Goal: Obtain resource: Download file/media

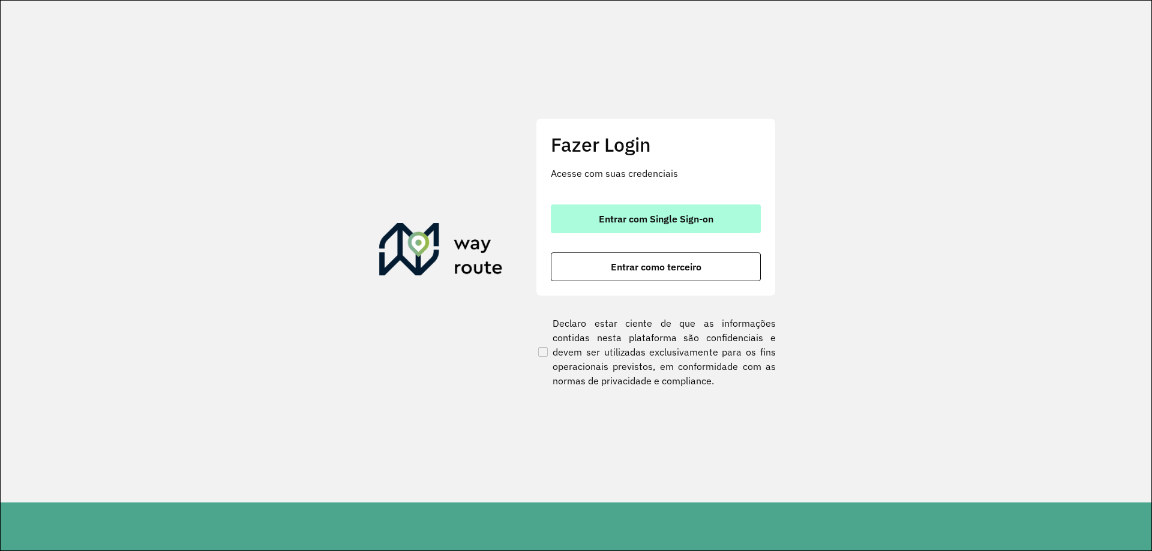
click at [668, 212] on button "Entrar com Single Sign-on" at bounding box center [656, 219] width 210 height 29
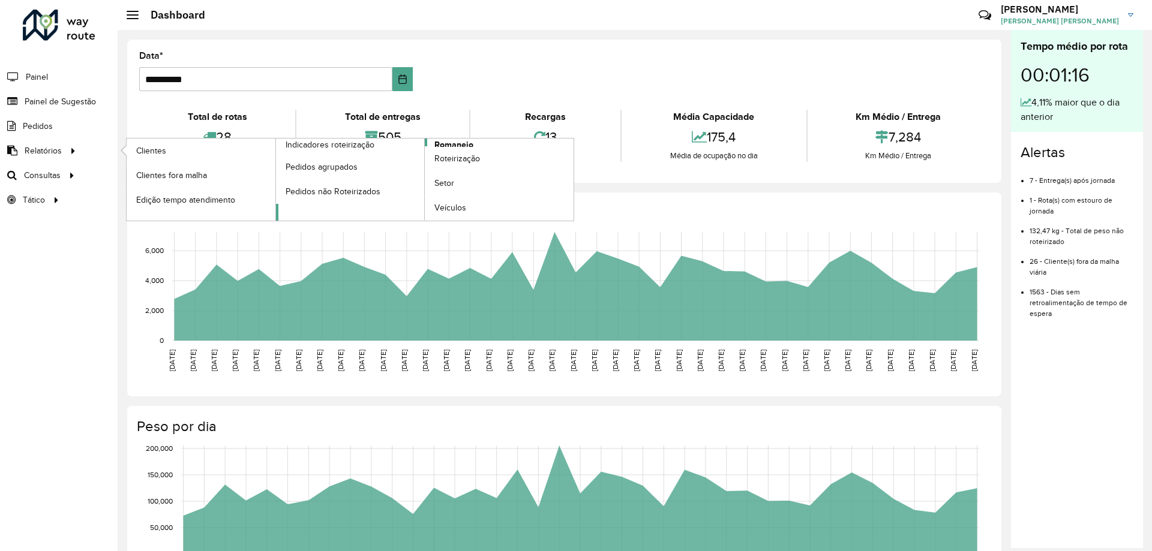
click at [462, 145] on span "Romaneio" at bounding box center [453, 145] width 39 height 13
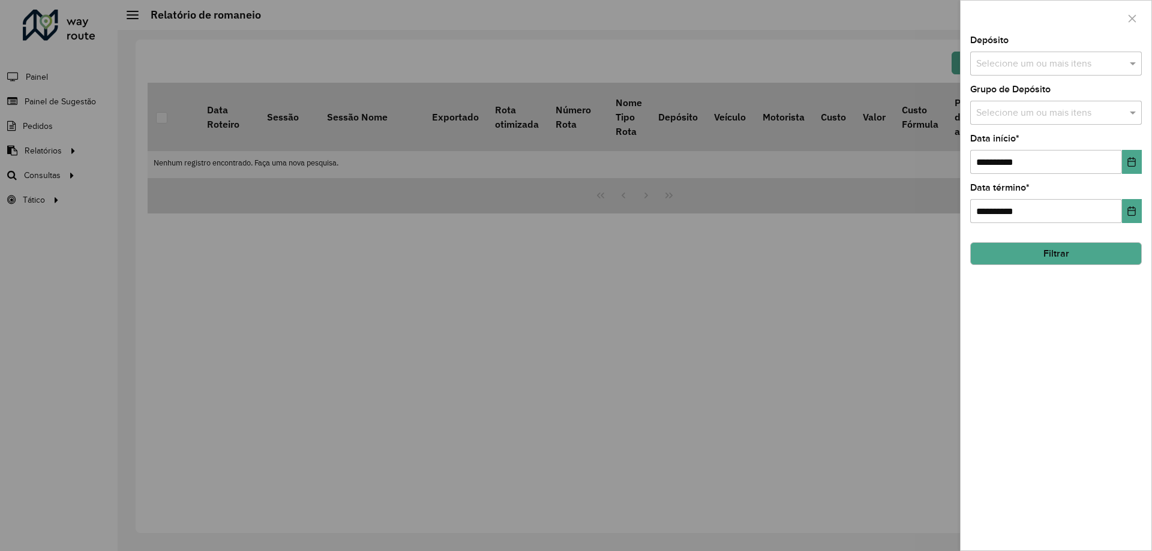
click at [1002, 46] on label "Depósito" at bounding box center [989, 40] width 38 height 14
click at [1006, 76] on div "**********" at bounding box center [1055, 293] width 191 height 515
click at [990, 70] on input "text" at bounding box center [1050, 64] width 154 height 14
click at [992, 119] on div "CDD [GEOGRAPHIC_DATA]" at bounding box center [1055, 123] width 170 height 20
click at [1132, 67] on span at bounding box center [1133, 63] width 15 height 14
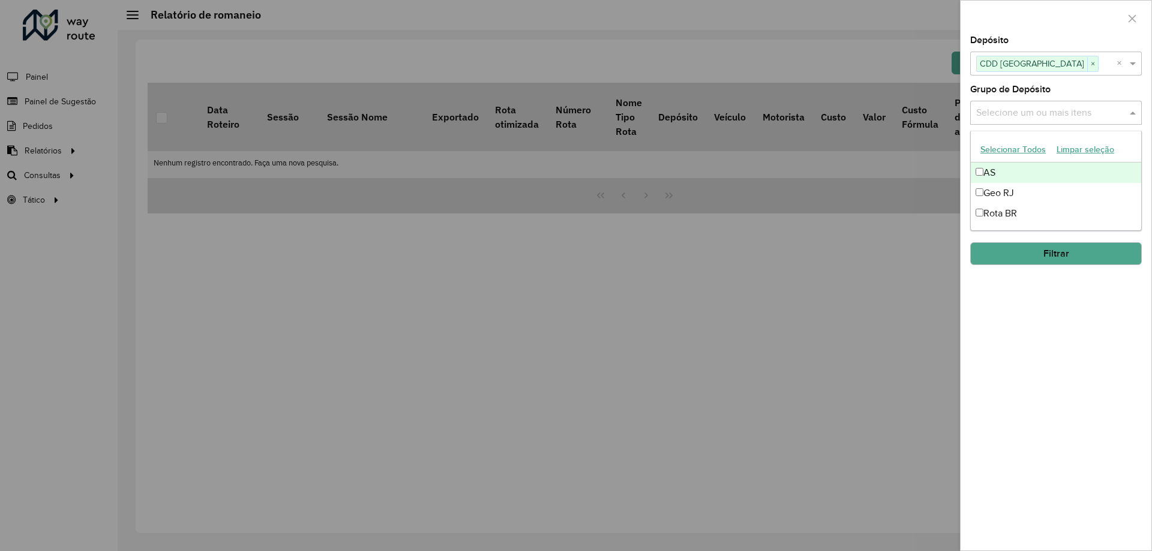
drag, startPoint x: 1038, startPoint y: 110, endPoint x: 1016, endPoint y: 129, distance: 29.3
click at [1038, 110] on input "text" at bounding box center [1050, 113] width 154 height 14
click at [997, 191] on div "Geo RJ" at bounding box center [1055, 193] width 170 height 20
click at [1134, 116] on span at bounding box center [1133, 113] width 15 height 14
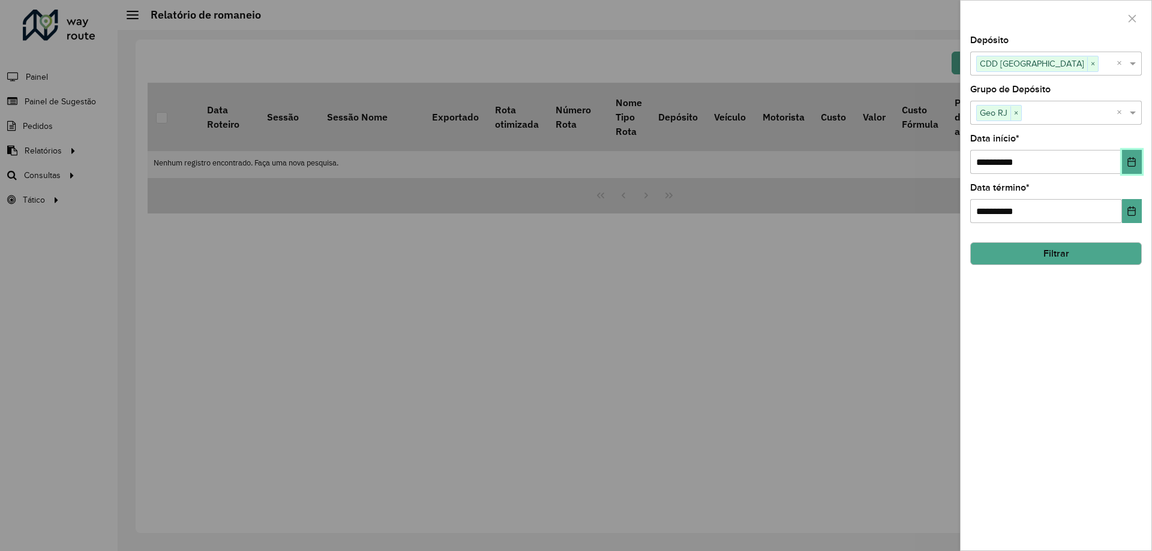
click at [1132, 161] on icon "Choose Date" at bounding box center [1132, 162] width 8 height 10
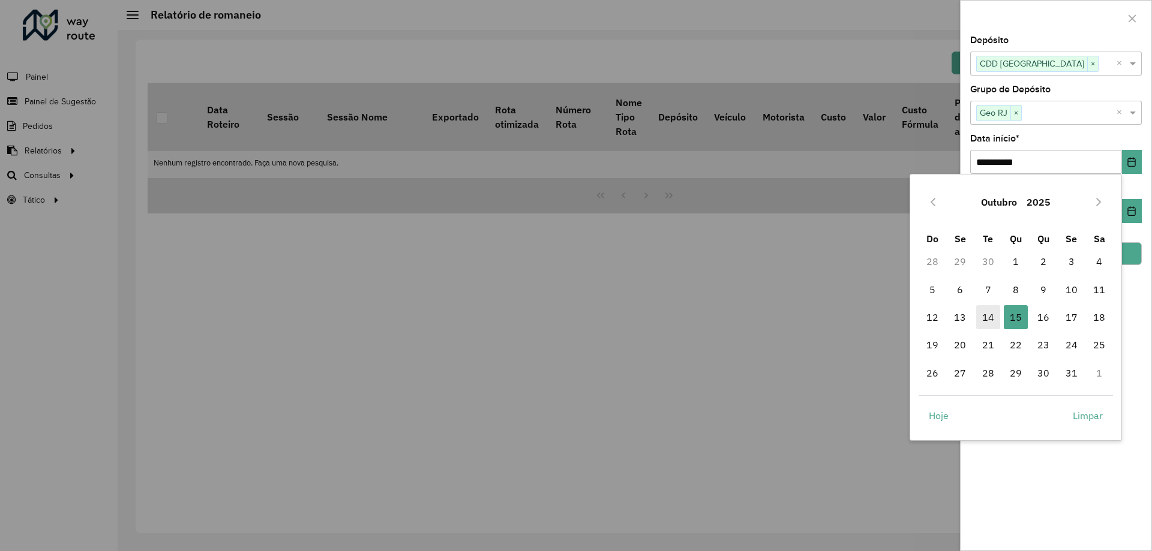
click at [984, 315] on span "14" at bounding box center [988, 317] width 24 height 24
type input "**********"
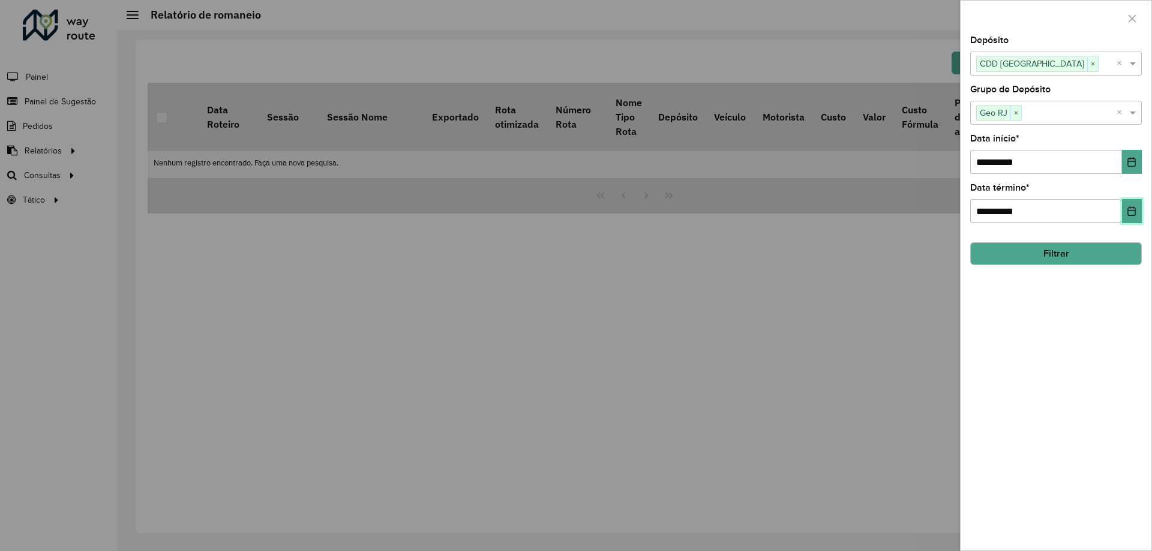
click at [1128, 220] on button "Choose Date" at bounding box center [1132, 211] width 20 height 24
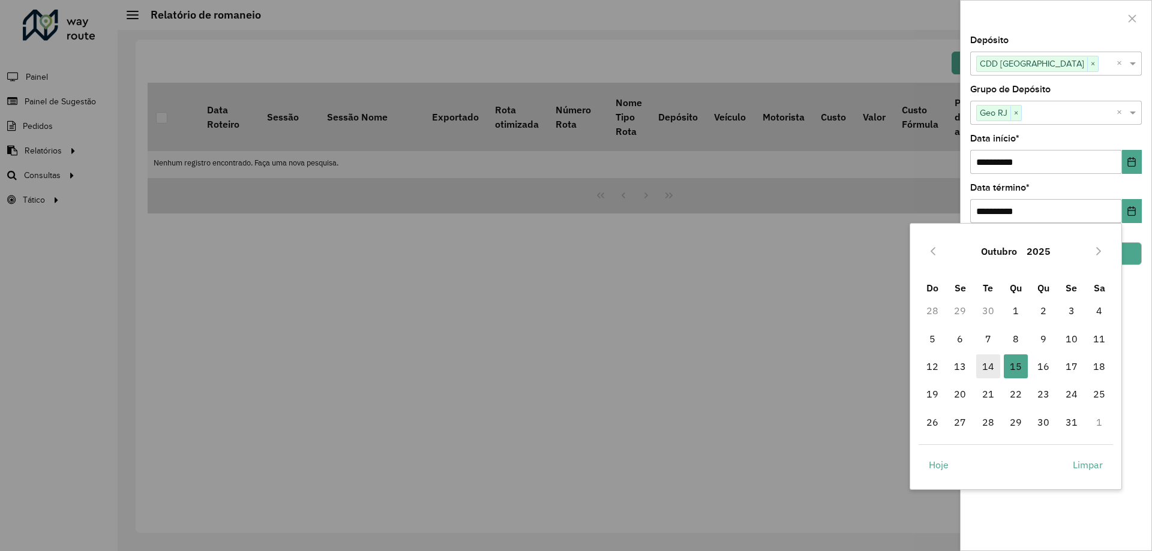
click at [988, 365] on span "14" at bounding box center [988, 366] width 24 height 24
type input "**********"
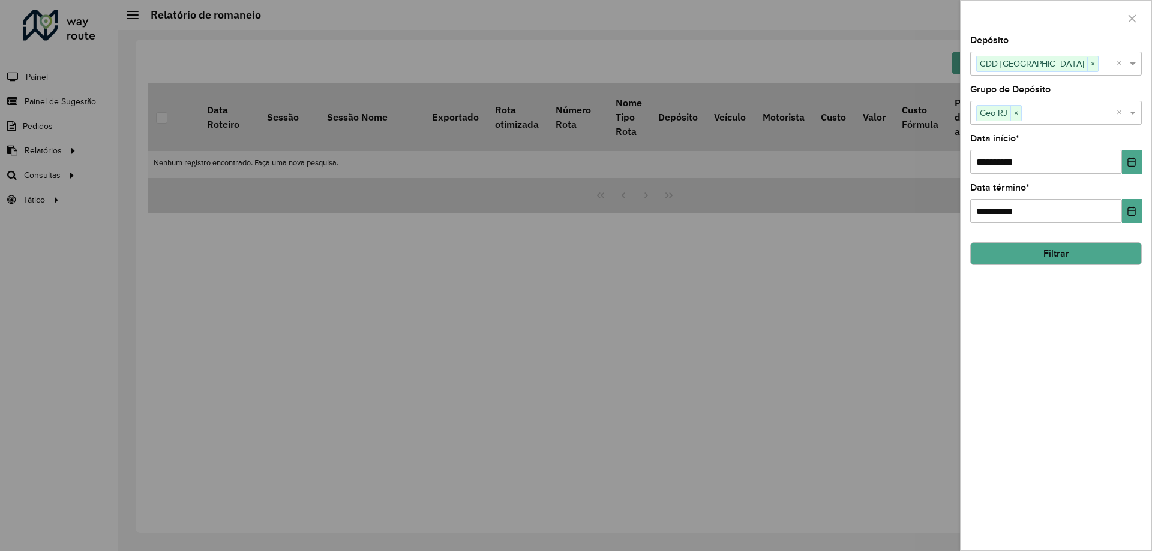
click at [1030, 252] on button "Filtrar" at bounding box center [1056, 253] width 172 height 23
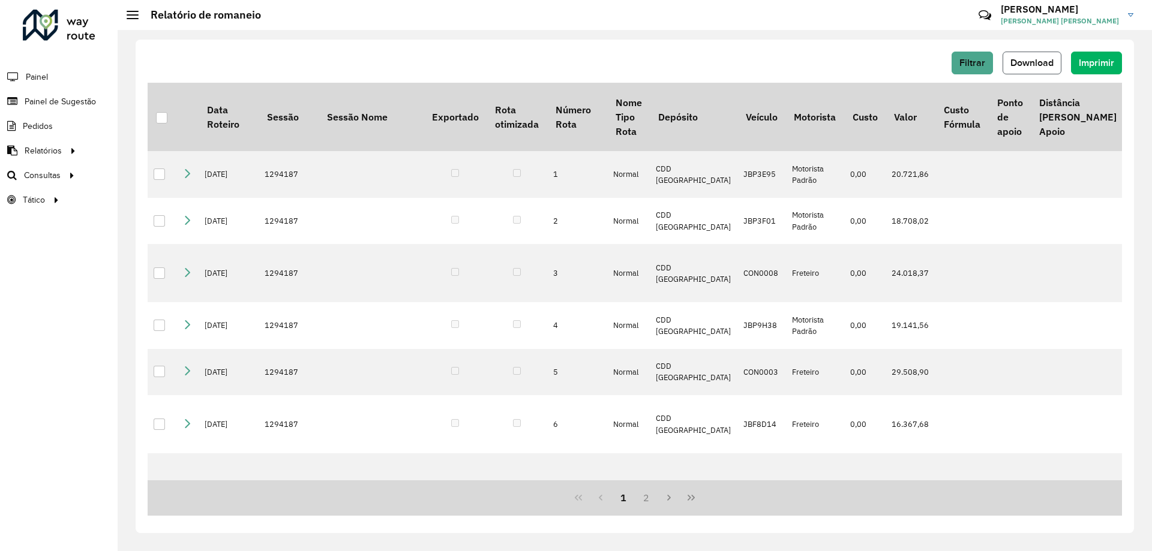
click at [1022, 71] on button "Download" at bounding box center [1031, 63] width 59 height 23
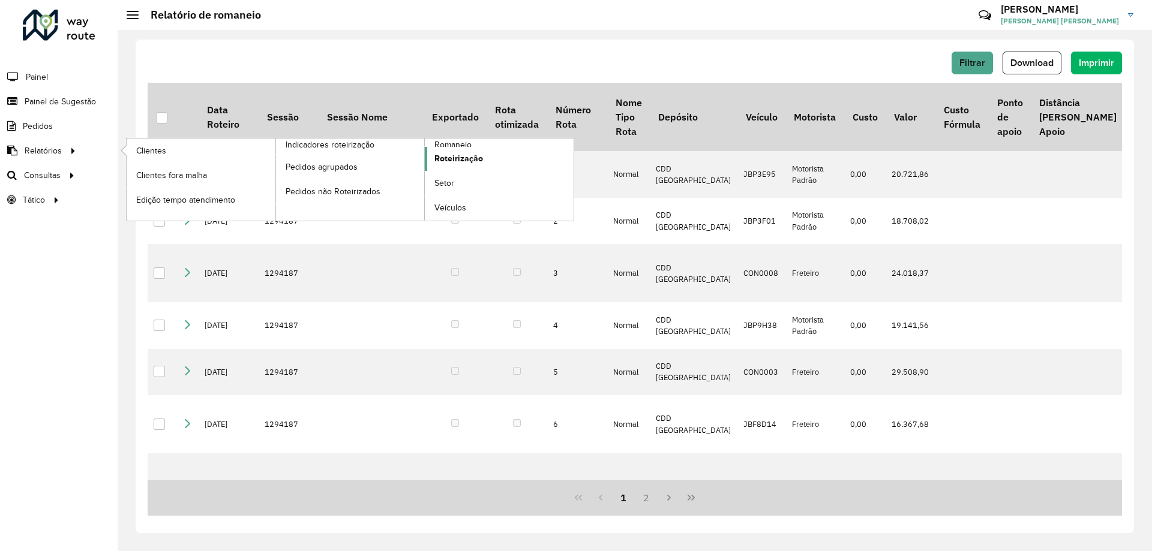
click at [459, 157] on span "Roteirização" at bounding box center [458, 158] width 49 height 13
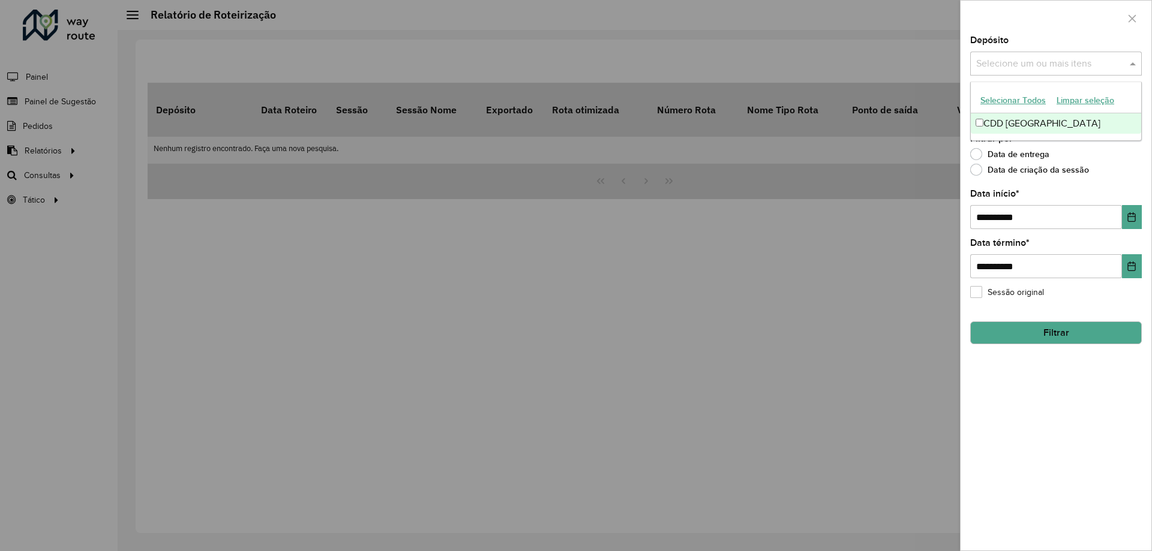
click at [1072, 69] on input "text" at bounding box center [1050, 64] width 154 height 14
click at [1020, 130] on div "CDD [GEOGRAPHIC_DATA]" at bounding box center [1055, 123] width 170 height 20
click at [1134, 65] on span at bounding box center [1133, 63] width 15 height 14
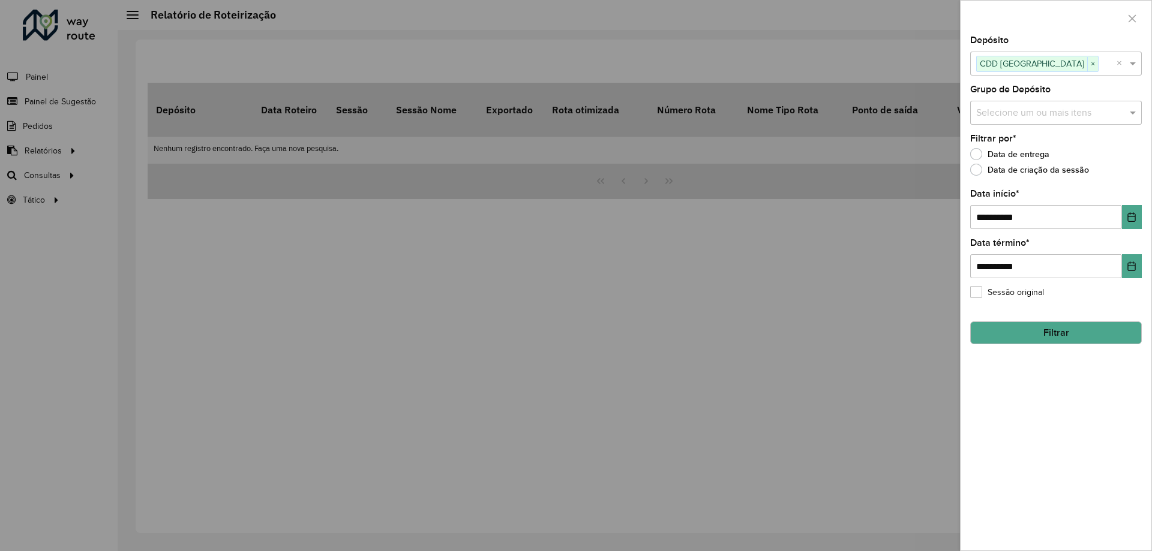
click at [1029, 116] on input "text" at bounding box center [1050, 113] width 154 height 14
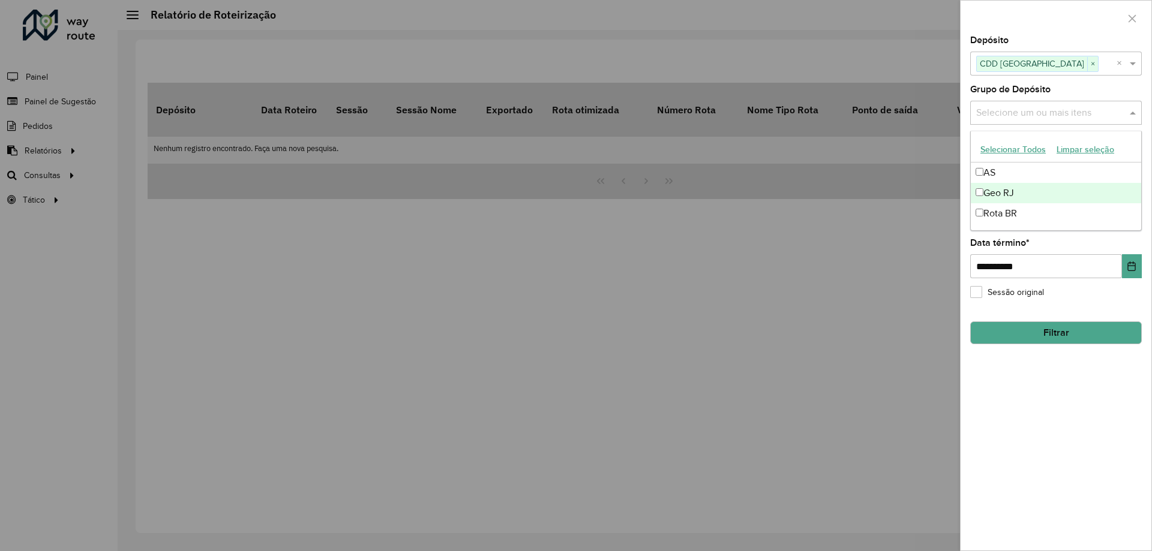
click at [997, 193] on div "Geo RJ" at bounding box center [1055, 193] width 170 height 20
click at [1051, 333] on button "Filtrar" at bounding box center [1056, 332] width 172 height 23
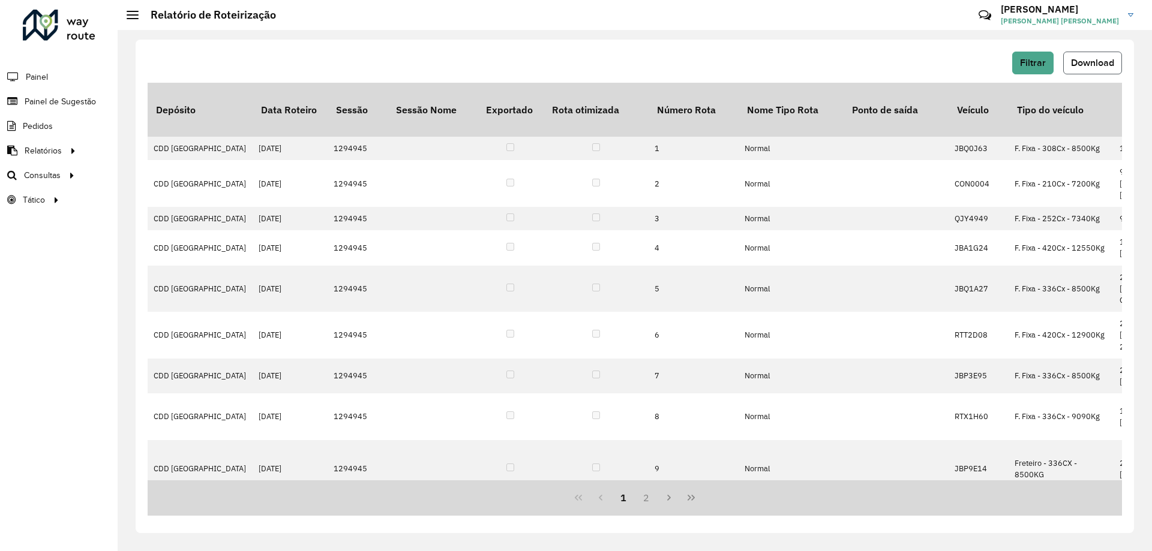
click at [1087, 64] on span "Download" at bounding box center [1092, 63] width 43 height 10
